Goal: Task Accomplishment & Management: Manage account settings

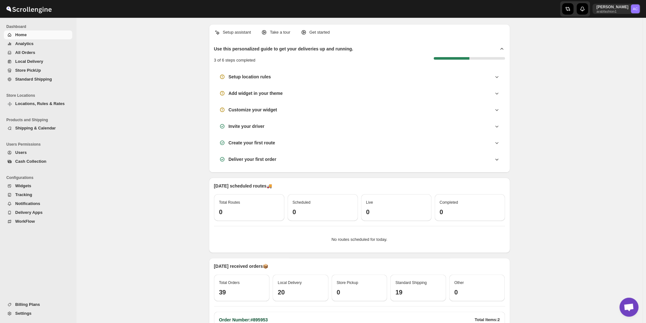
scroll to position [2053, 0]
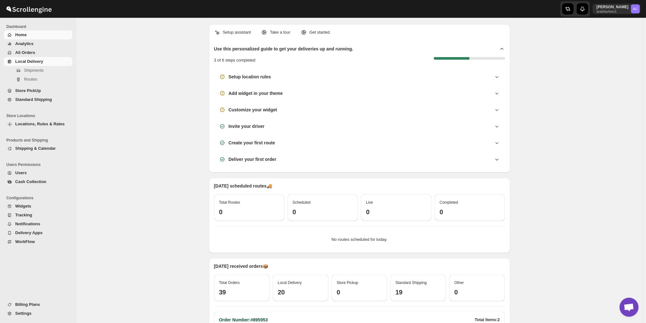
click at [25, 58] on link "Local Delivery" at bounding box center [38, 61] width 68 height 9
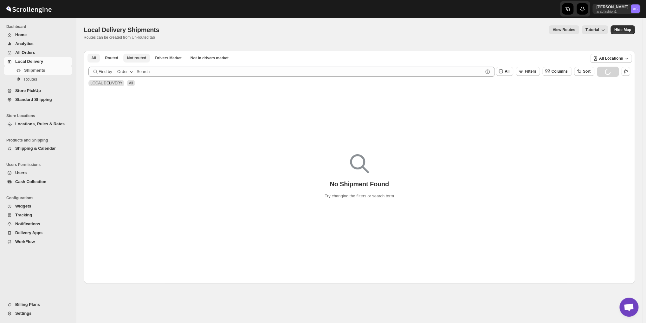
click at [139, 59] on span "Not routed" at bounding box center [136, 57] width 19 height 5
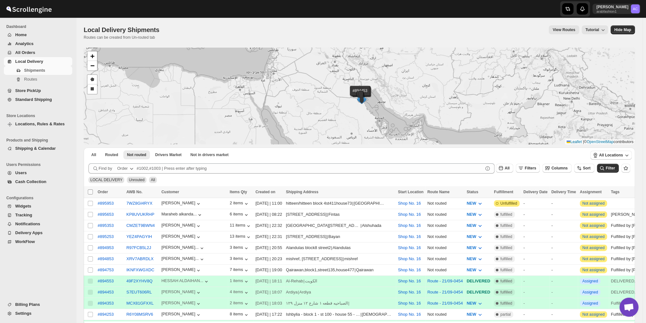
click at [90, 192] on input "Select all shipments" at bounding box center [90, 191] width 5 height 5
checkbox input "true"
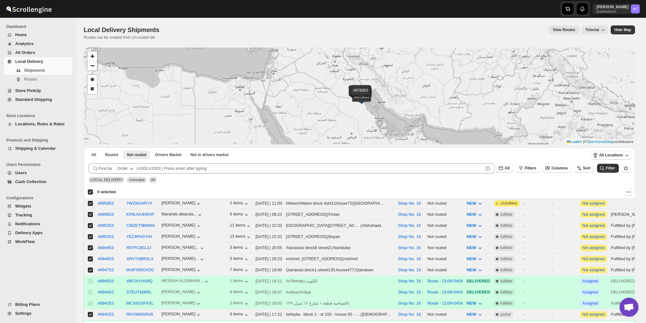
checkbox input "true"
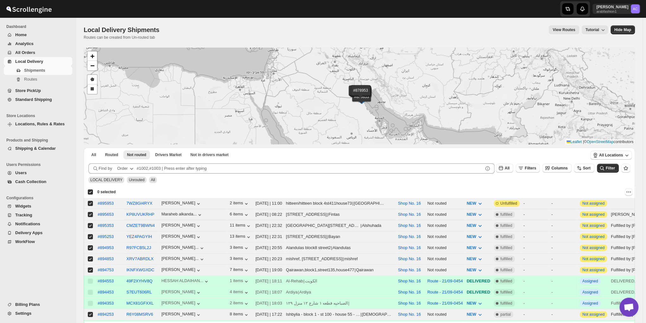
checkbox input "true"
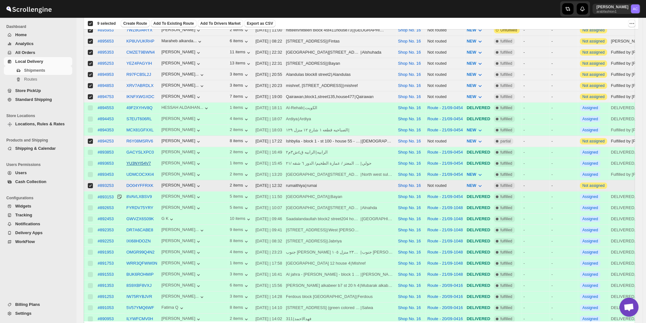
scroll to position [158, 0]
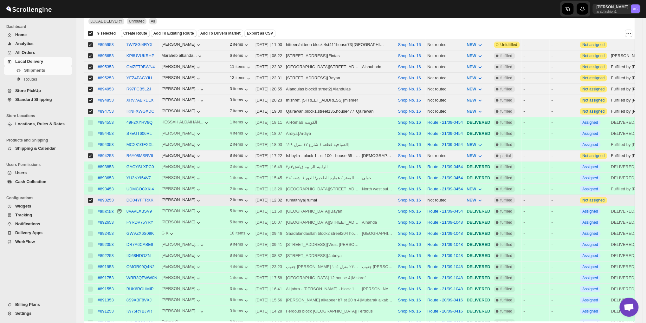
click at [89, 197] on input "Select shipment" at bounding box center [90, 199] width 5 height 5
checkbox input "false"
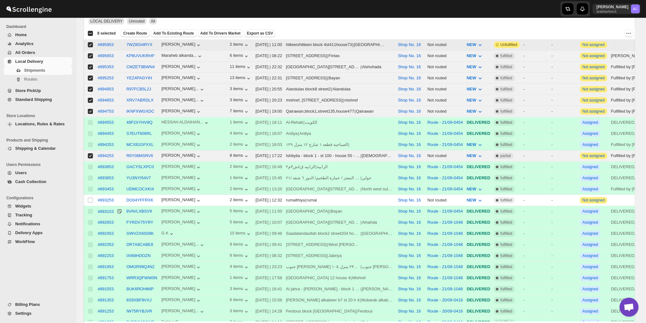
click at [89, 42] on input "Select shipment" at bounding box center [90, 44] width 5 height 5
checkbox input "false"
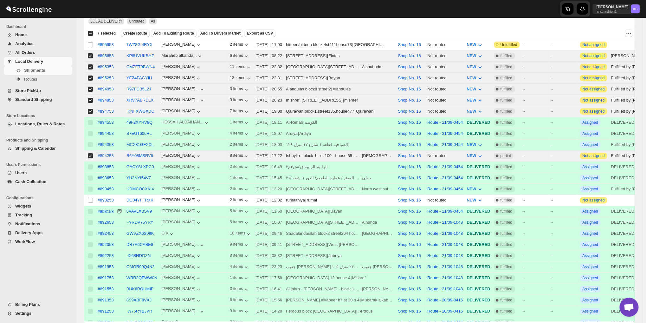
click at [139, 33] on span "Create Route" at bounding box center [135, 33] width 24 height 5
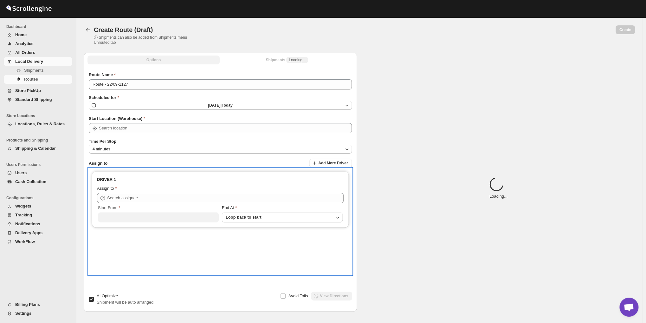
click at [146, 189] on div "Assign to" at bounding box center [220, 189] width 247 height 8
type input "Route - 22/09-1127"
type input "Shop No. 16"
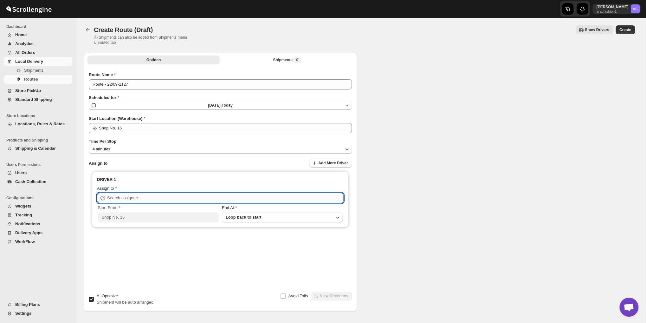
click at [139, 195] on input "text" at bounding box center [225, 198] width 236 height 10
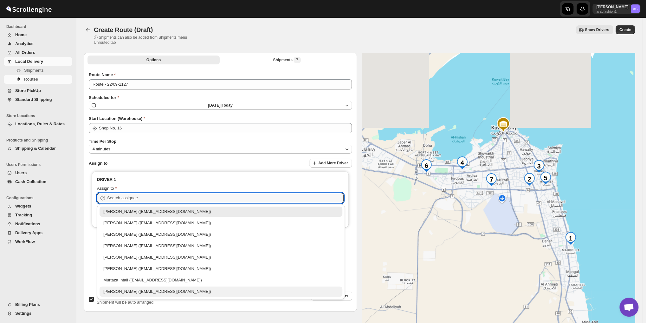
click at [135, 293] on div "[PERSON_NAME] ([EMAIL_ADDRESS][DOMAIN_NAME])" at bounding box center [220, 291] width 235 height 6
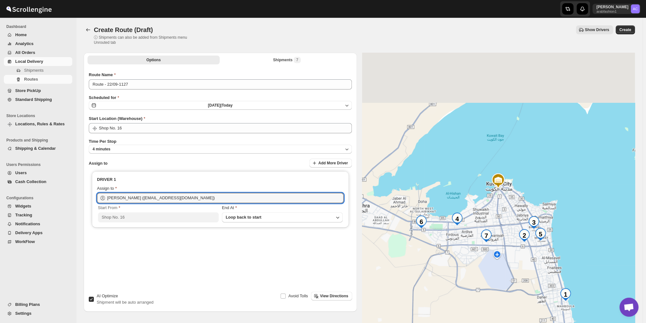
type input "[PERSON_NAME] ([EMAIL_ADDRESS][DOMAIN_NAME])"
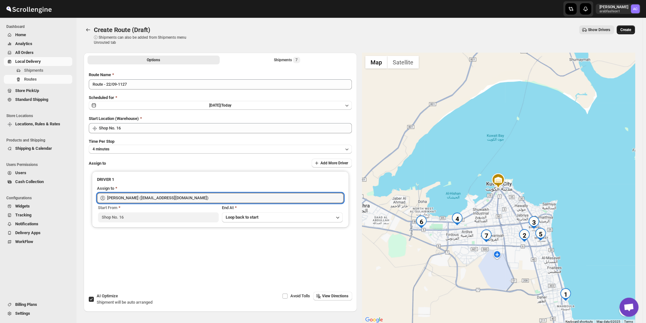
click at [629, 26] on button "Create" at bounding box center [625, 29] width 18 height 9
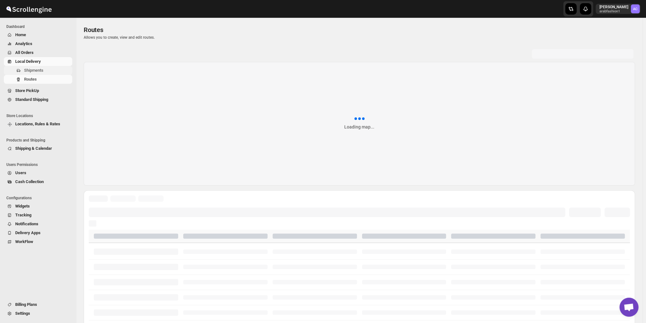
click at [29, 70] on span "Shipments" at bounding box center [33, 70] width 19 height 5
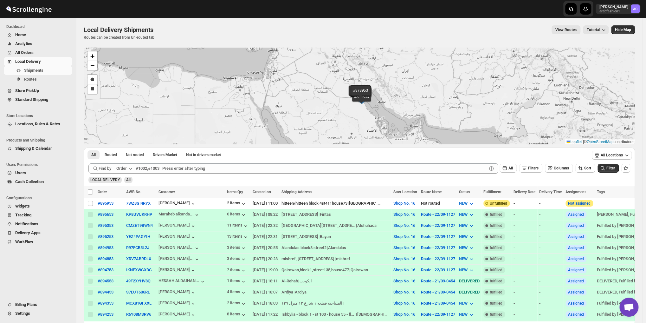
scroll to position [211, 0]
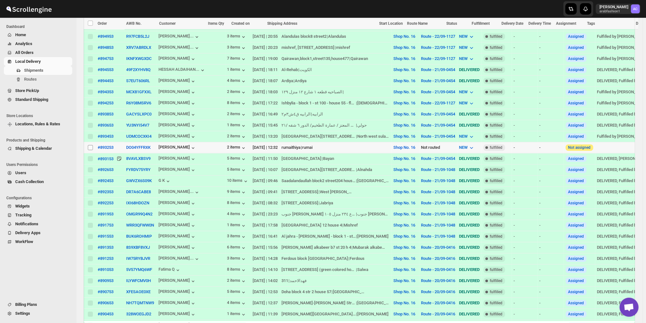
click at [90, 145] on input "Select shipment" at bounding box center [90, 147] width 5 height 5
checkbox input "true"
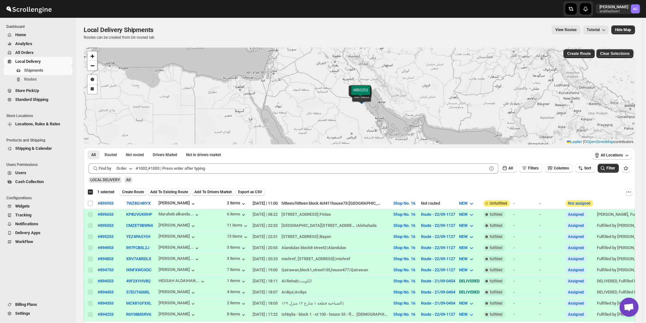
click at [628, 189] on button "More actions" at bounding box center [629, 192] width 8 height 8
drag, startPoint x: 590, startPoint y: 212, endPoint x: 582, endPoint y: 213, distance: 8.2
click at [590, 213] on span "MOVE TO STANDARD SHIPPING" at bounding box center [602, 214] width 59 height 5
click at [90, 191] on div "Select all 2 shipments 1 selected" at bounding box center [100, 192] width 27 height 6
checkbox input "true"
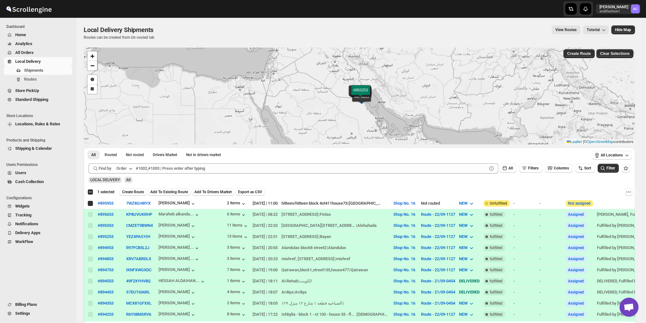
checkbox input "true"
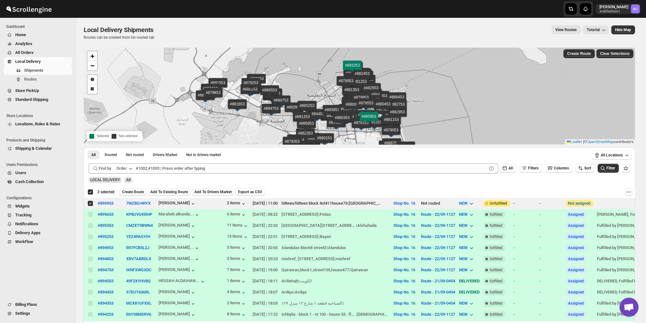
checkbox input "false"
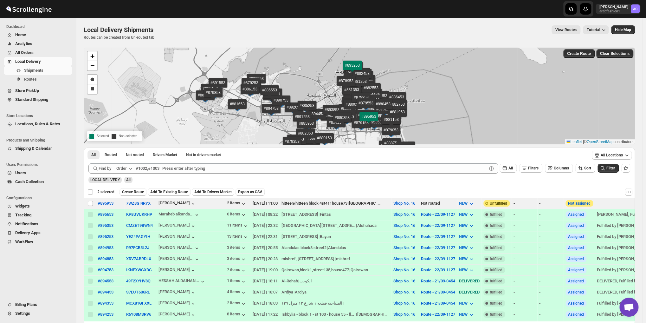
click at [89, 192] on div "Deselect all 2 shipments 2 selected" at bounding box center [100, 192] width 27 height 6
checkbox input "true"
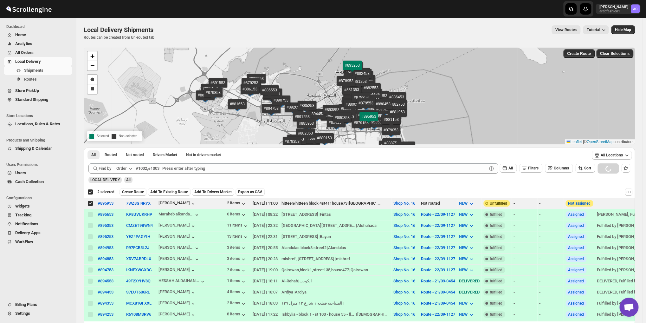
checkbox input "true"
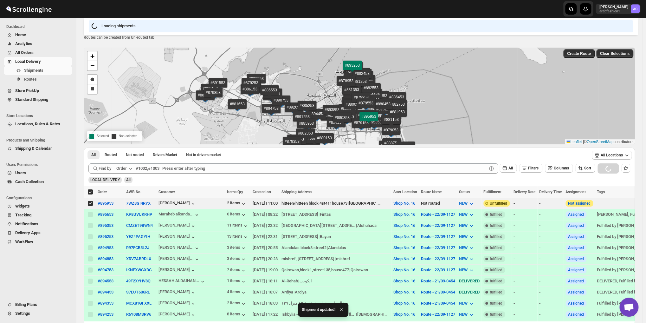
scroll to position [211, 0]
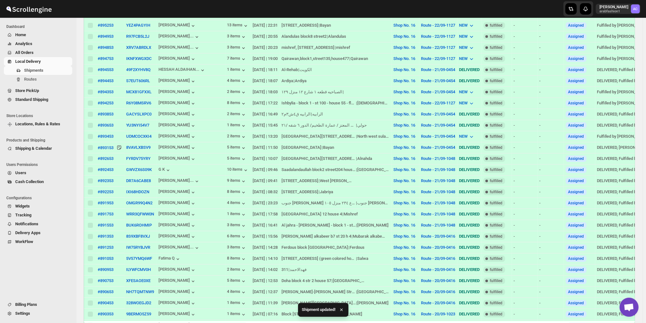
checkbox input "false"
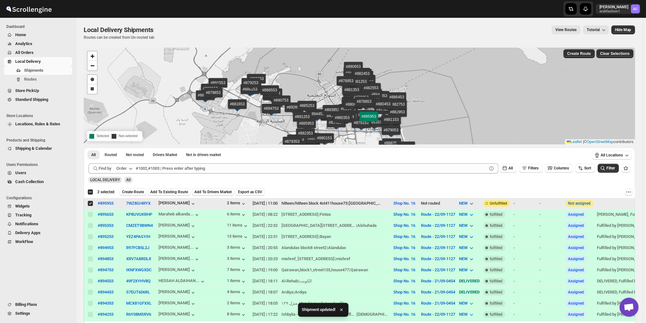
click at [90, 201] on input "Select shipment" at bounding box center [90, 203] width 5 height 5
checkbox input "false"
checkbox input "true"
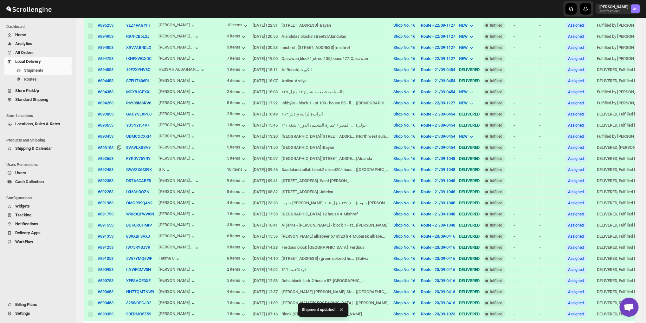
scroll to position [106, 0]
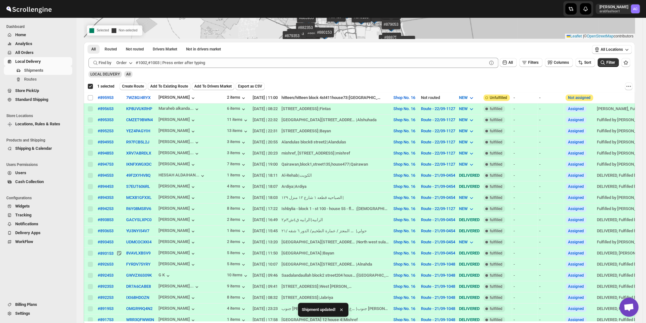
click at [91, 86] on div "Deselect shipment 1 selected" at bounding box center [100, 86] width 27 height 6
checkbox input "false"
